Goal: Information Seeking & Learning: Learn about a topic

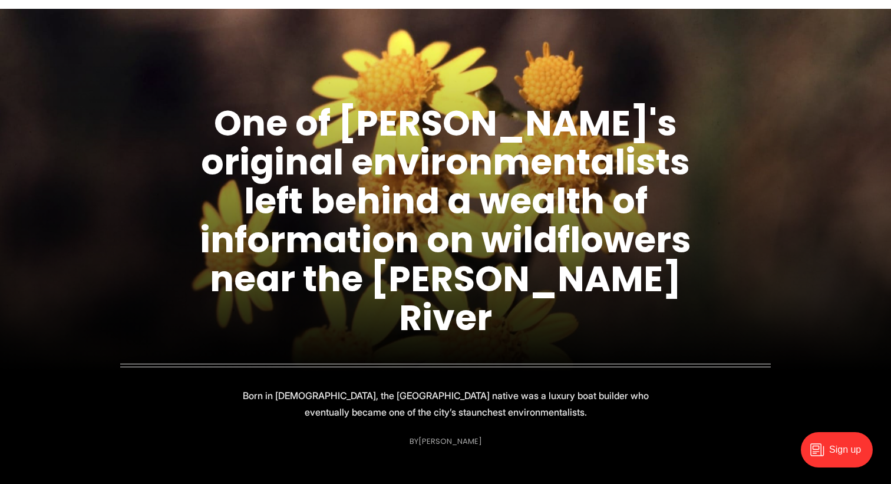
scroll to position [98, 0]
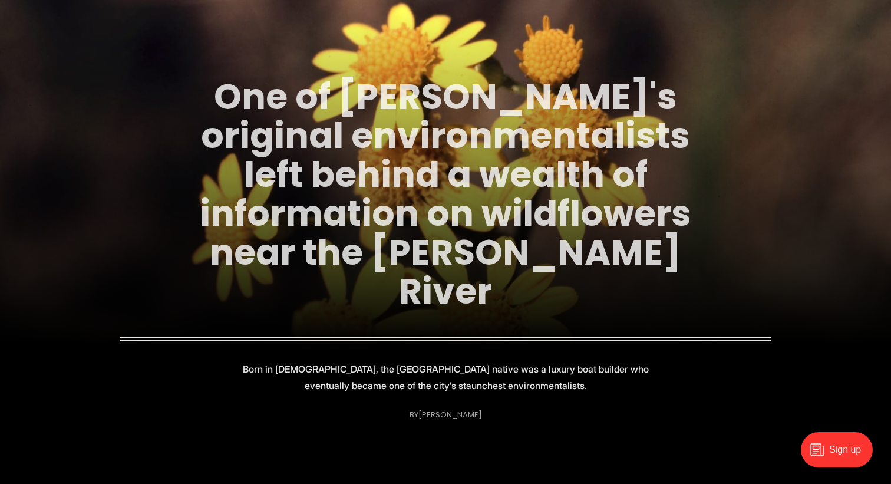
click at [444, 160] on link "One of Richmond's original environmentalists left behind a wealth of informatio…" at bounding box center [446, 194] width 492 height 244
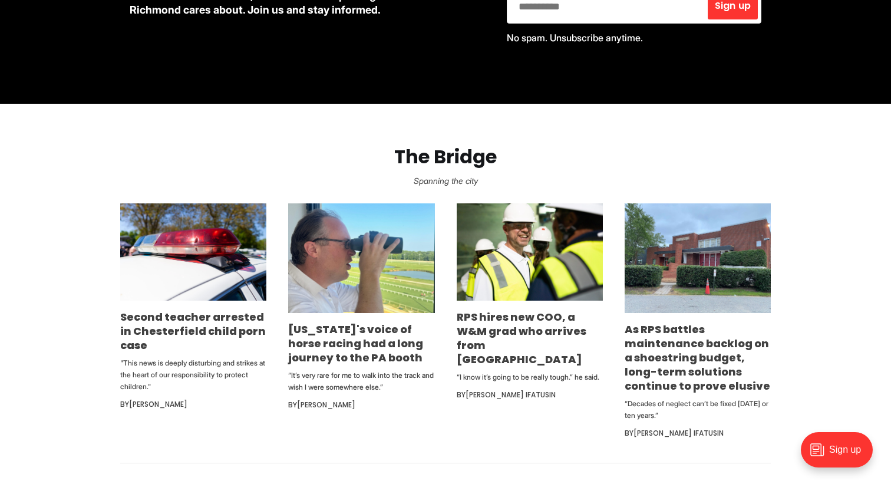
scroll to position [580, 0]
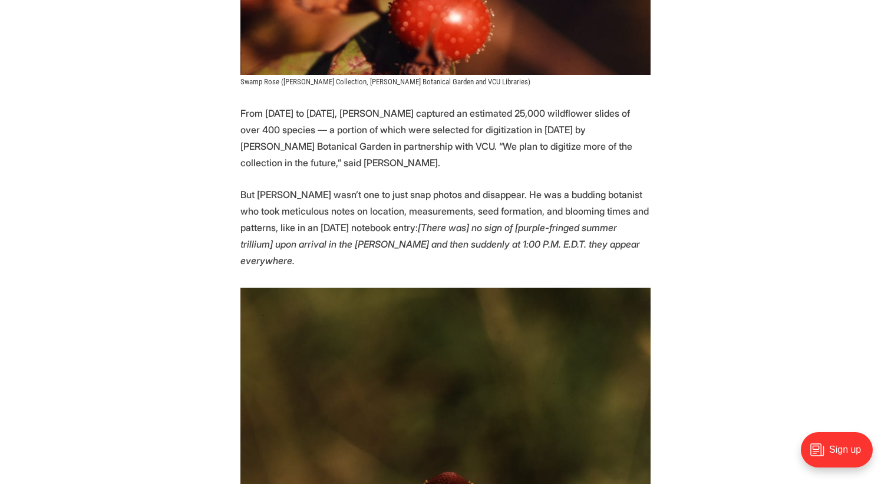
scroll to position [1806, 0]
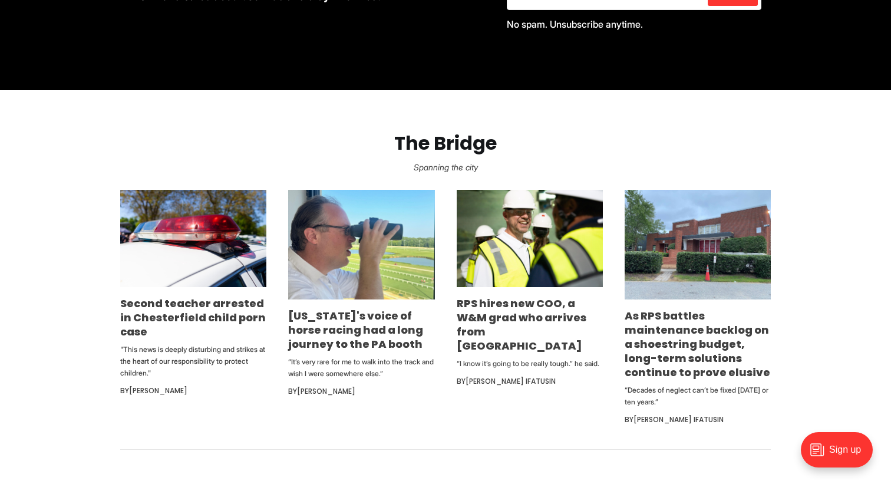
scroll to position [644, 0]
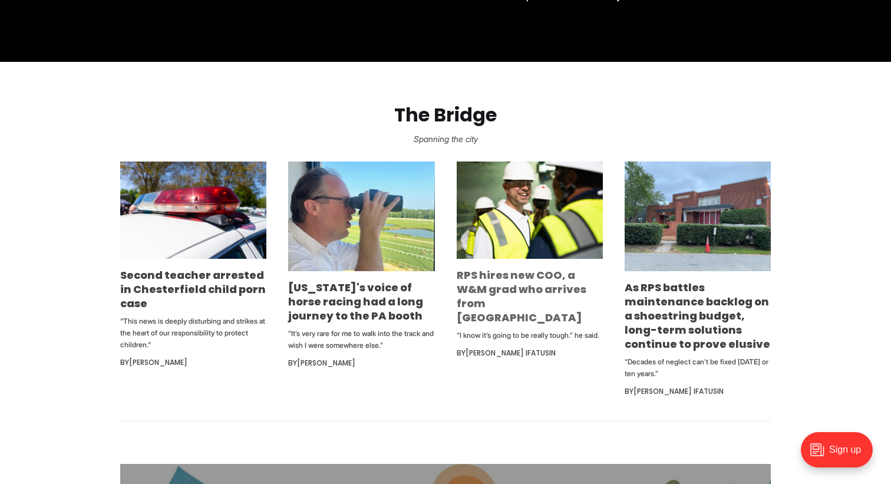
click at [509, 268] on link "RPS hires new COO, a W&M grad who arrives from [GEOGRAPHIC_DATA]" at bounding box center [522, 296] width 130 height 57
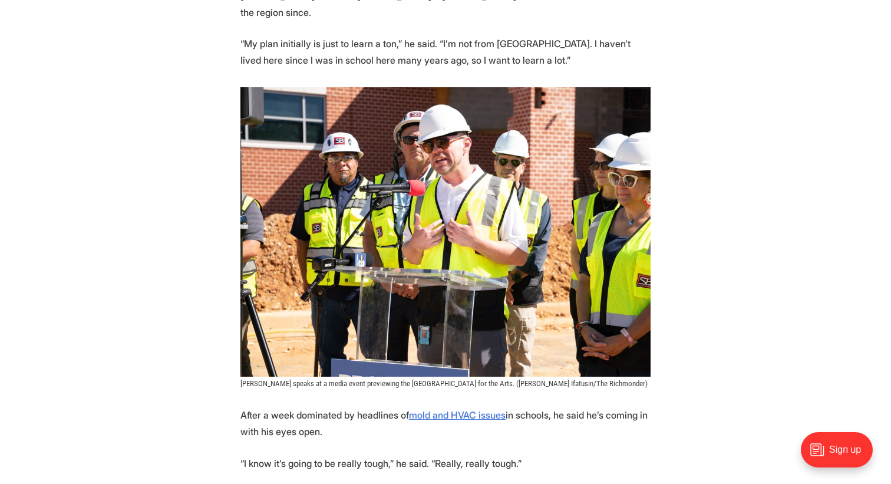
scroll to position [1142, 0]
